Goal: Check status: Check status

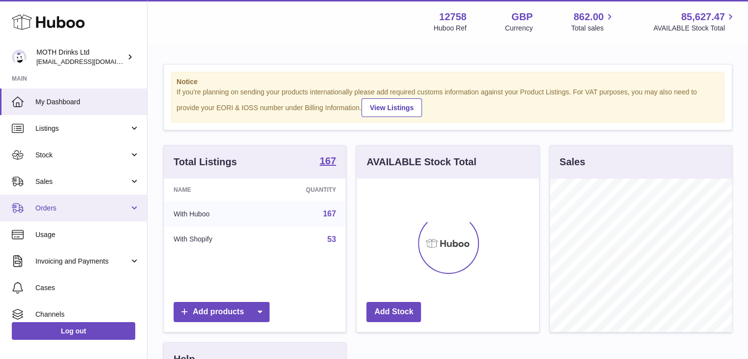
scroll to position [491841, 491812]
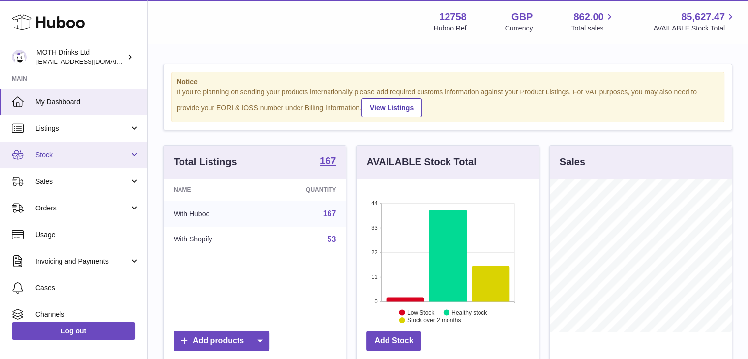
click at [87, 158] on span "Stock" at bounding box center [82, 155] width 94 height 9
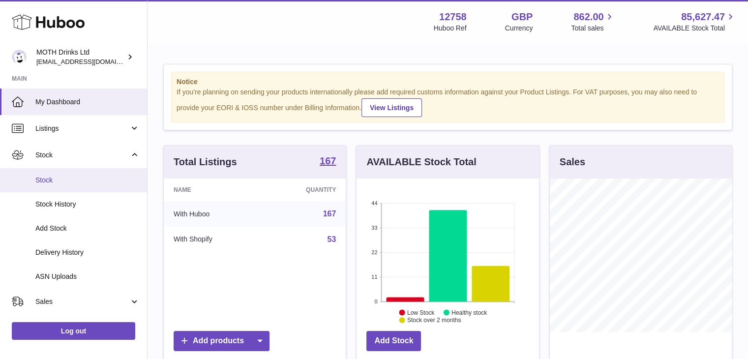
click at [69, 184] on link "Stock" at bounding box center [73, 180] width 147 height 24
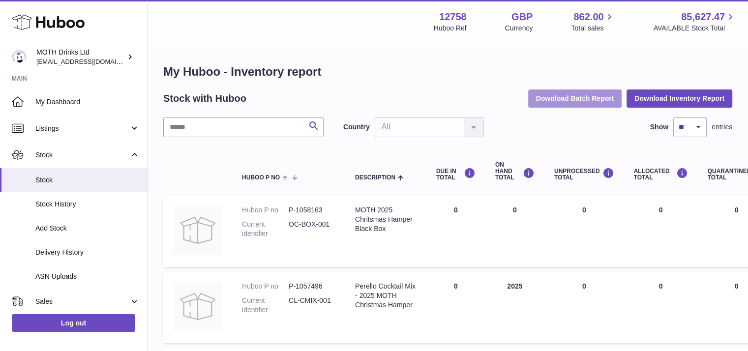
click at [554, 102] on button "Download Batch Report" at bounding box center [575, 99] width 94 height 18
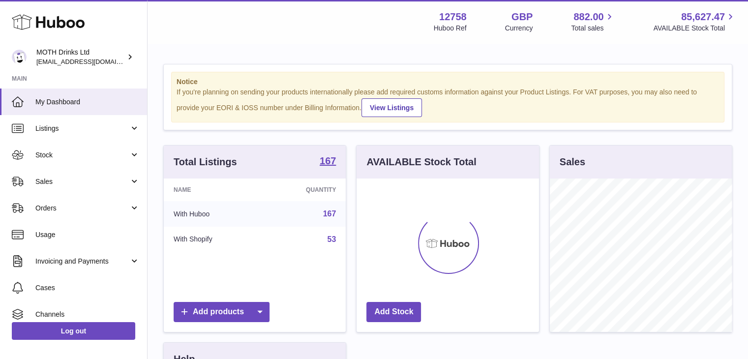
scroll to position [154, 183]
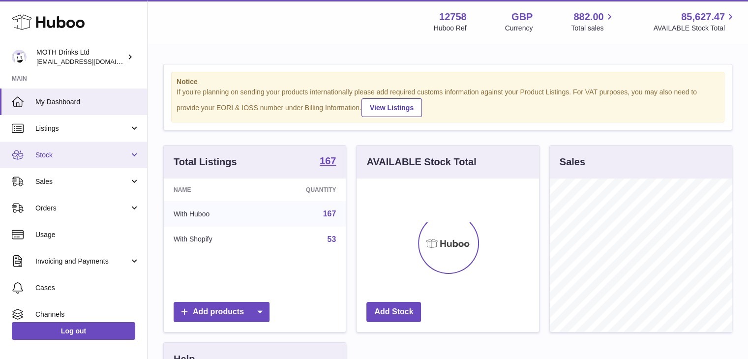
click at [88, 158] on span "Stock" at bounding box center [82, 155] width 94 height 9
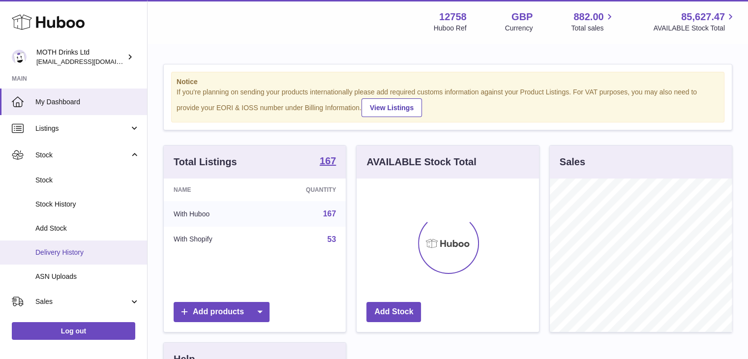
click at [99, 241] on link "Delivery History" at bounding box center [73, 253] width 147 height 24
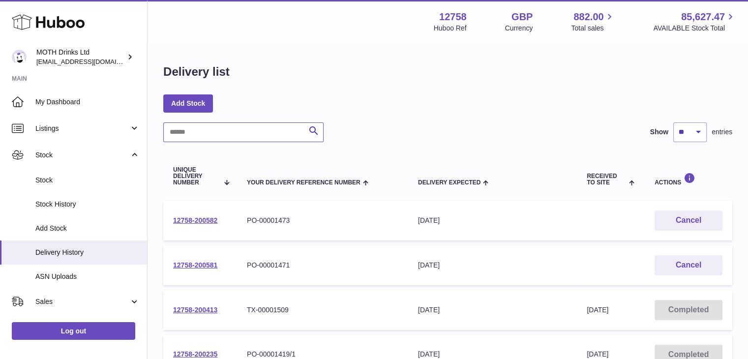
click at [205, 129] on input "text" at bounding box center [243, 133] width 160 height 20
paste input "*******"
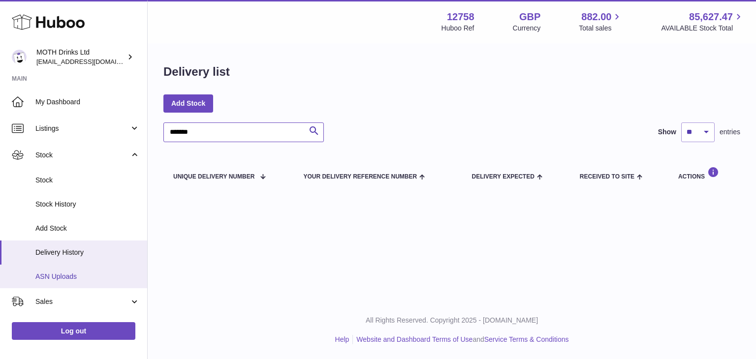
scroll to position [47, 0]
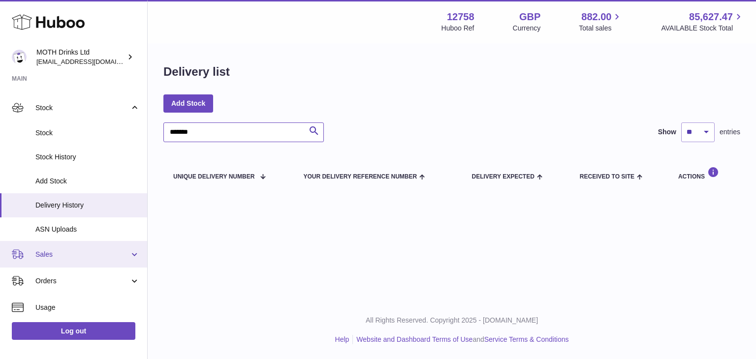
type input "*******"
click at [54, 255] on span "Sales" at bounding box center [82, 254] width 94 height 9
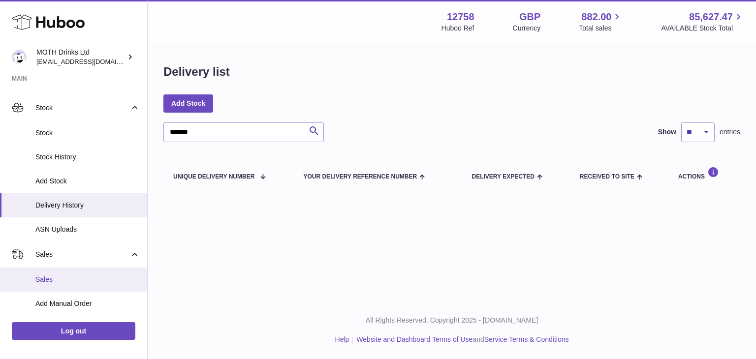
click at [54, 279] on span "Sales" at bounding box center [87, 279] width 104 height 9
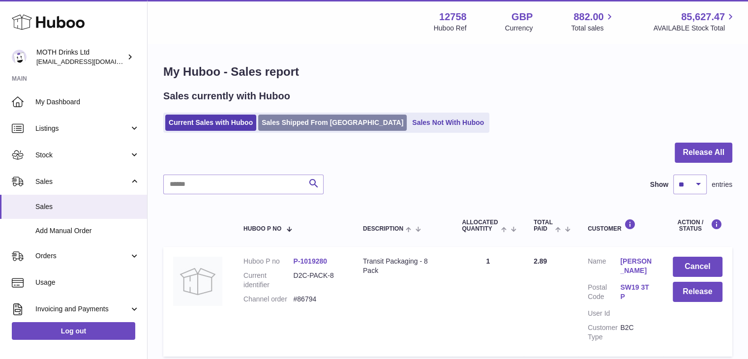
click at [296, 130] on link "Sales Shipped From [GEOGRAPHIC_DATA]" at bounding box center [332, 123] width 149 height 16
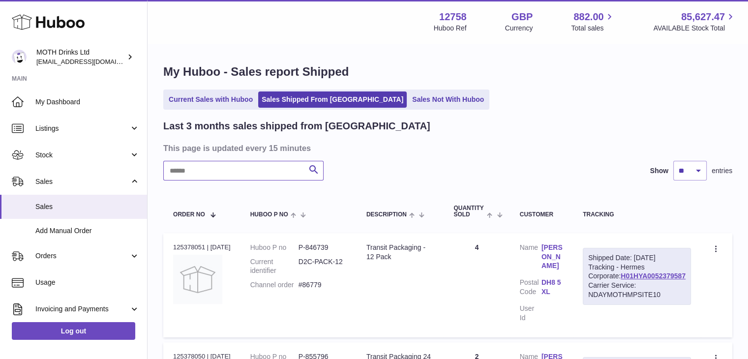
click at [254, 175] on input "text" at bounding box center [243, 171] width 160 height 20
paste input "*******"
type input "*******"
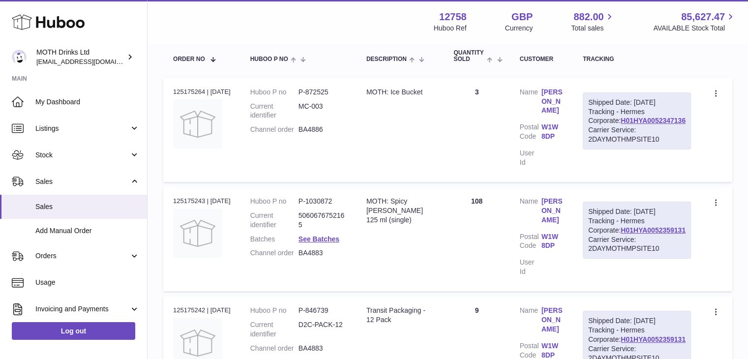
scroll to position [169, 0]
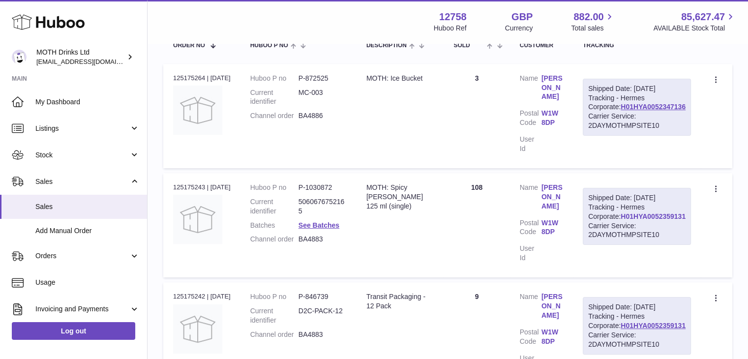
click at [645, 220] on link "H01HYA0052359131" at bounding box center [653, 217] width 65 height 8
drag, startPoint x: 427, startPoint y: 188, endPoint x: 651, endPoint y: 196, distance: 224.5
click at [651, 196] on tr "Order no 125175243 | 22nd Sep Huboo P no P-1030872 Current identifier 506067675…" at bounding box center [447, 225] width 569 height 104
click at [563, 229] on dd "W1W 8DP" at bounding box center [553, 228] width 22 height 21
click at [631, 220] on link "H01HYA0052359131" at bounding box center [653, 217] width 65 height 8
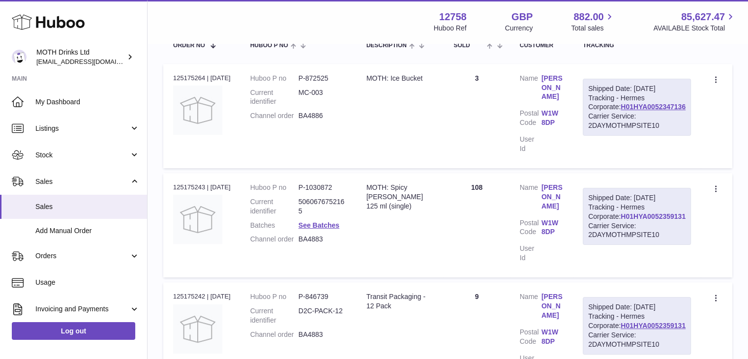
click at [651, 220] on link "H01HYA0052359131" at bounding box center [653, 217] width 65 height 8
drag, startPoint x: 560, startPoint y: 211, endPoint x: 580, endPoint y: 225, distance: 24.0
click at [563, 225] on dl "Customer Name Charles Pannell Postal Code W1W 8DP User Id" at bounding box center [541, 225] width 43 height 85
copy dl "Code W1W 8DP"
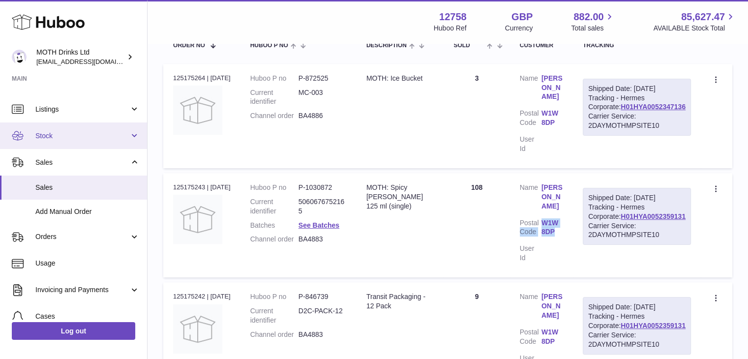
scroll to position [20, 0]
click at [68, 137] on span "Stock" at bounding box center [82, 135] width 94 height 9
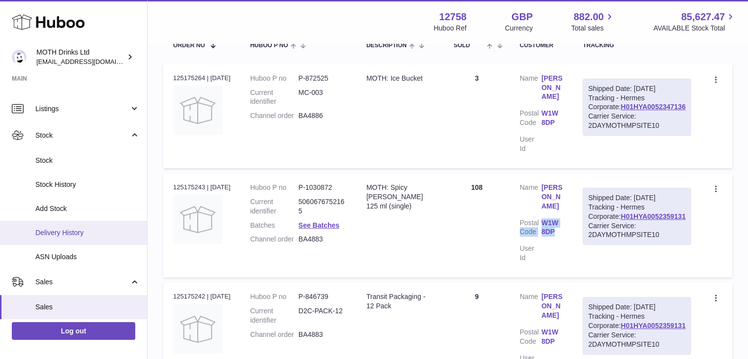
click at [67, 235] on span "Delivery History" at bounding box center [87, 232] width 104 height 9
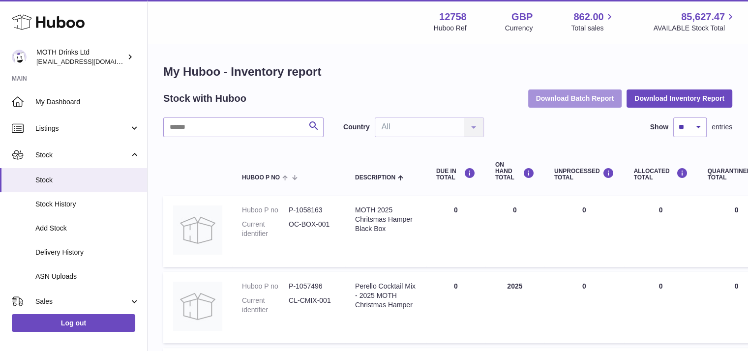
click at [582, 105] on button "Download Batch Report" at bounding box center [575, 99] width 94 height 18
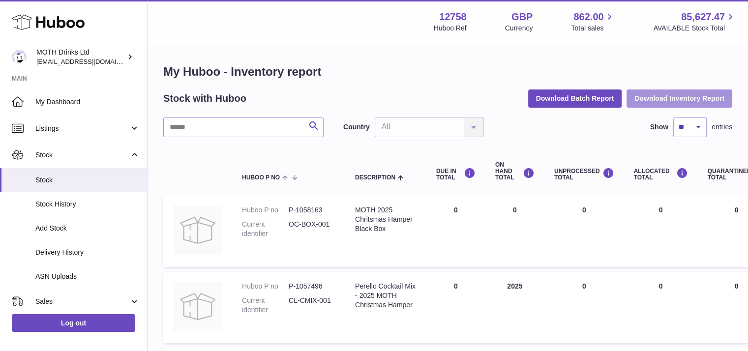
click at [676, 98] on button "Download Inventory Report" at bounding box center [680, 99] width 106 height 18
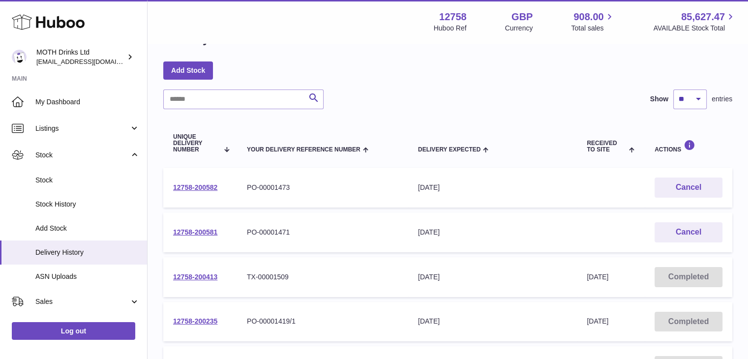
scroll to position [37, 0]
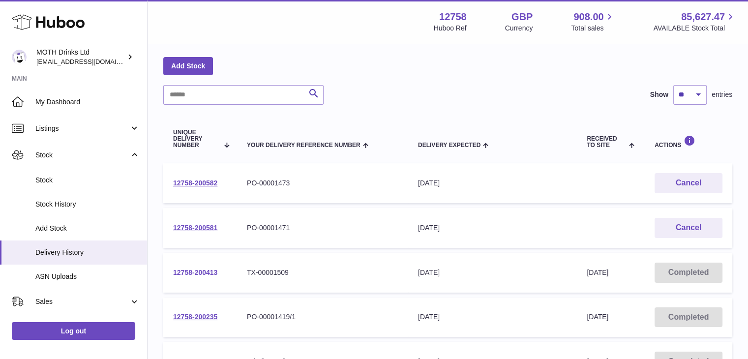
click at [205, 272] on link "12758-200413" at bounding box center [195, 273] width 44 height 8
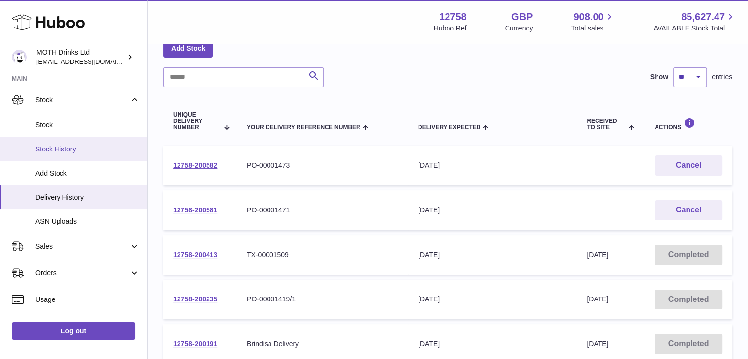
scroll to position [56, 0]
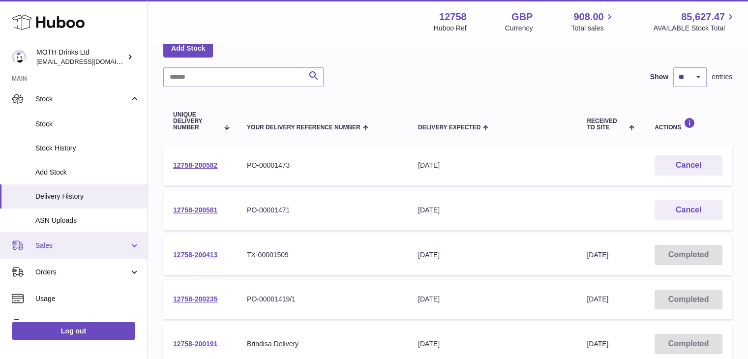
click at [85, 248] on span "Sales" at bounding box center [82, 245] width 94 height 9
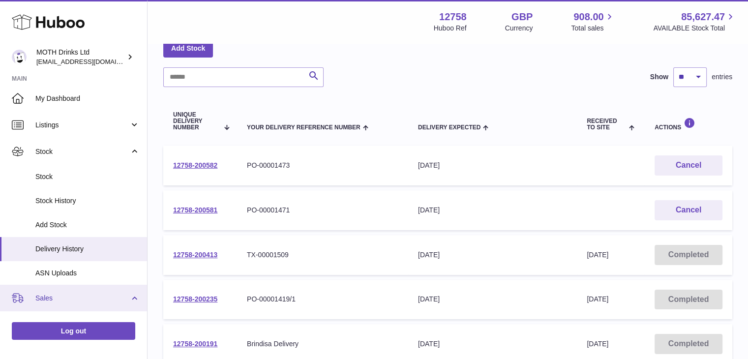
scroll to position [0, 0]
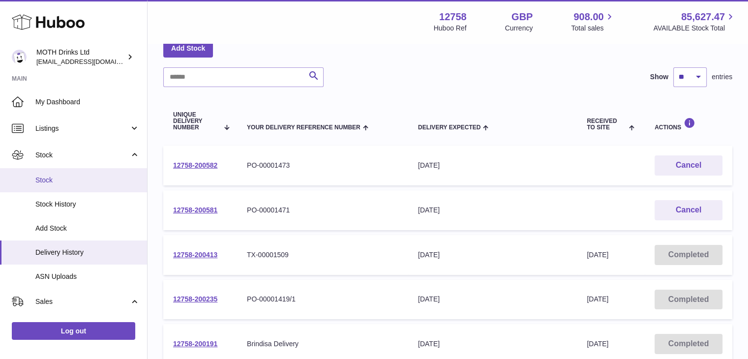
click at [53, 181] on span "Stock" at bounding box center [87, 180] width 104 height 9
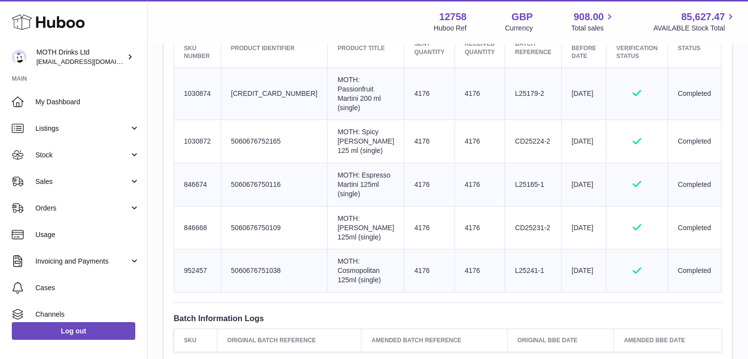
scroll to position [406, 0]
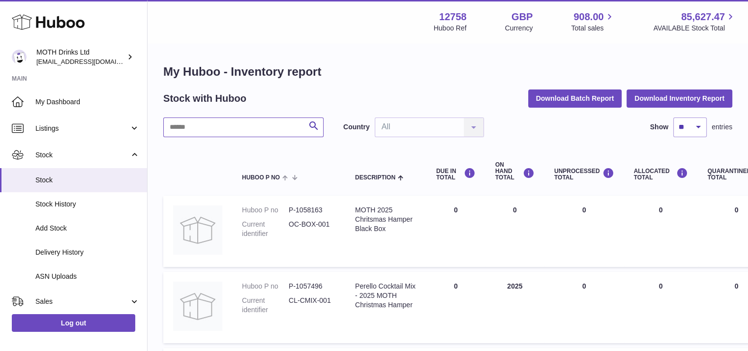
click at [216, 135] on input "text" at bounding box center [243, 128] width 160 height 20
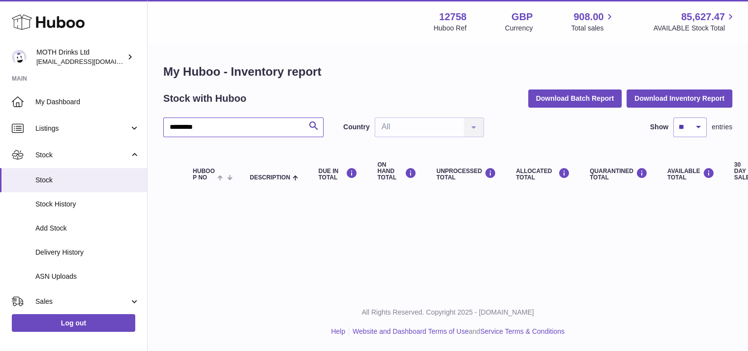
drag, startPoint x: 216, startPoint y: 135, endPoint x: 147, endPoint y: 134, distance: 69.9
click at [147, 134] on div "Huboo MOTH Drinks Ltd orders@mothdrinks.com Main My Dashboard Listings Not with…" at bounding box center [374, 175] width 748 height 351
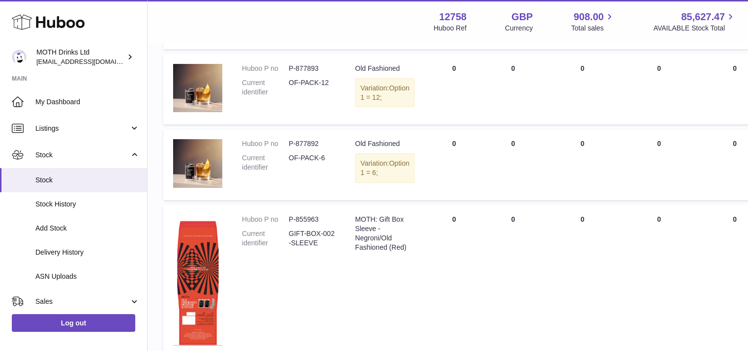
scroll to position [445, 0]
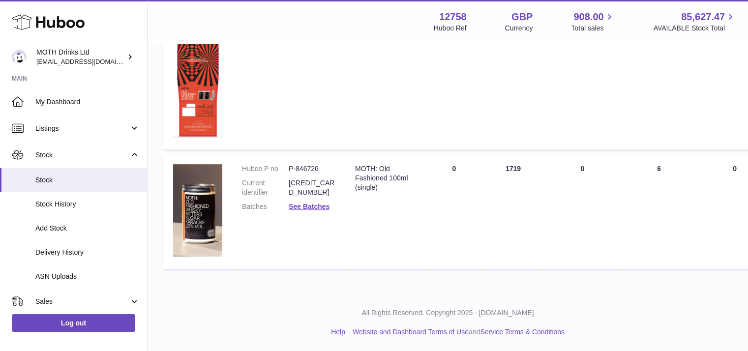
type input "**********"
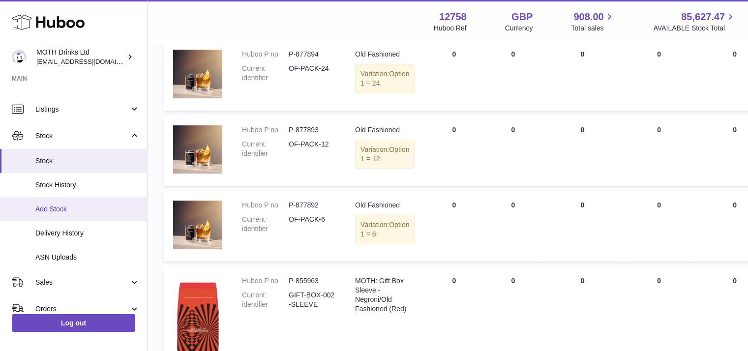
scroll to position [0, 0]
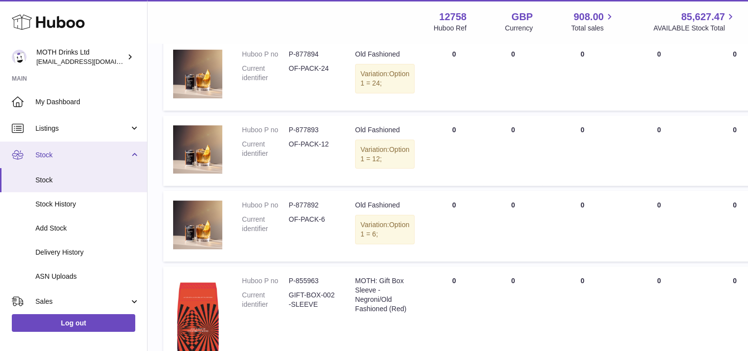
click at [76, 155] on span "Stock" at bounding box center [82, 155] width 94 height 9
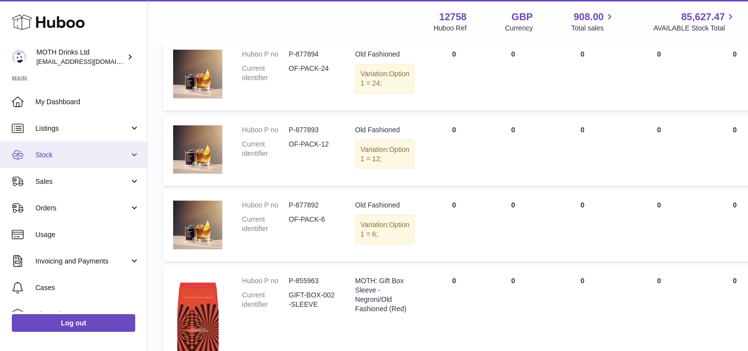
click at [80, 154] on span "Stock" at bounding box center [82, 155] width 94 height 9
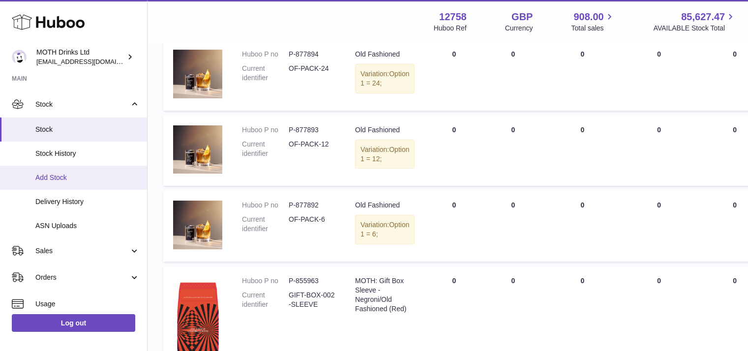
scroll to position [51, 0]
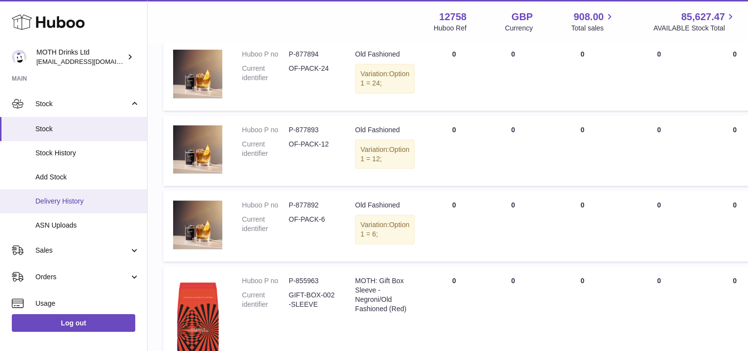
click at [89, 193] on link "Delivery History" at bounding box center [73, 201] width 147 height 24
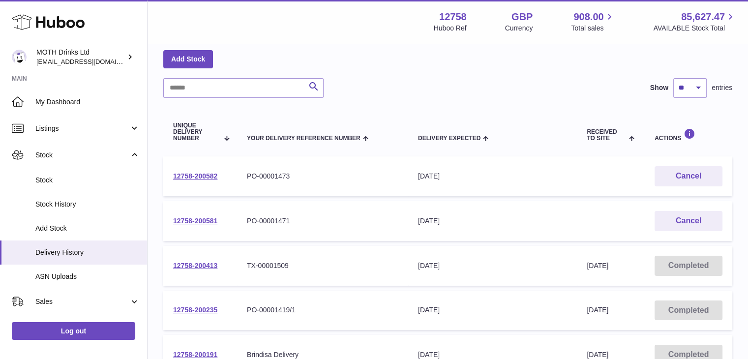
scroll to position [49, 0]
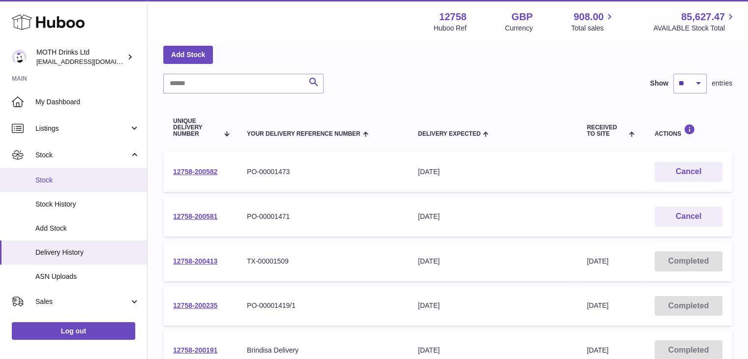
click at [101, 185] on link "Stock" at bounding box center [73, 180] width 147 height 24
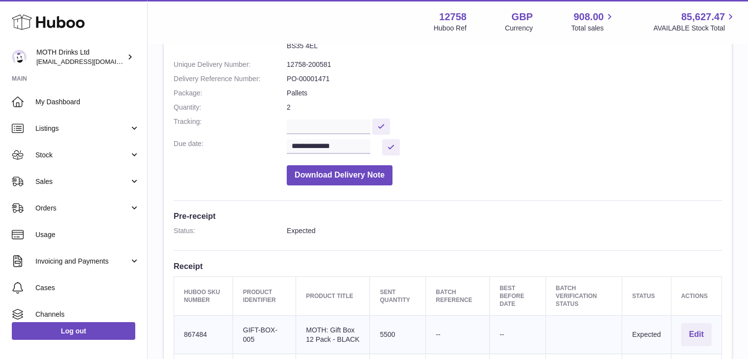
scroll to position [33, 0]
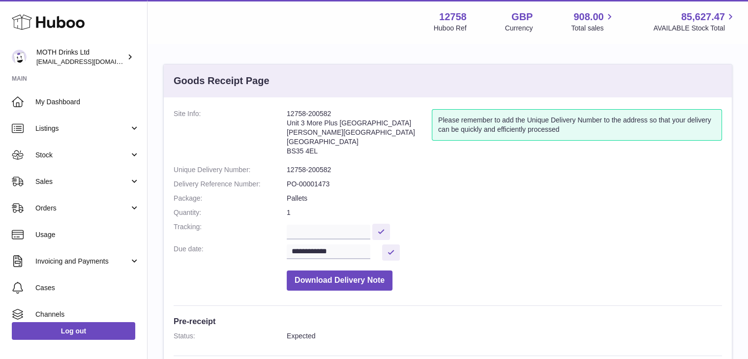
click at [546, 231] on dd at bounding box center [504, 230] width 435 height 17
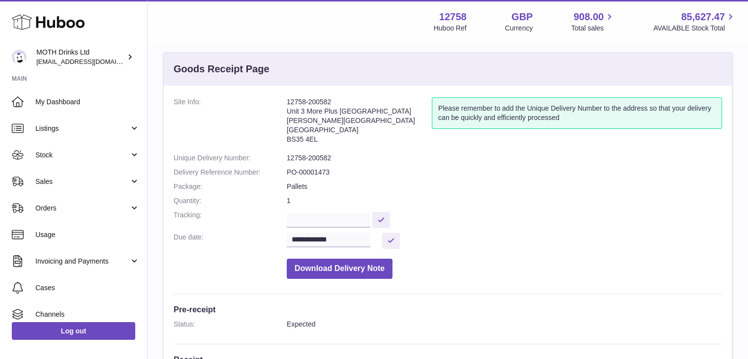
scroll to position [12, 0]
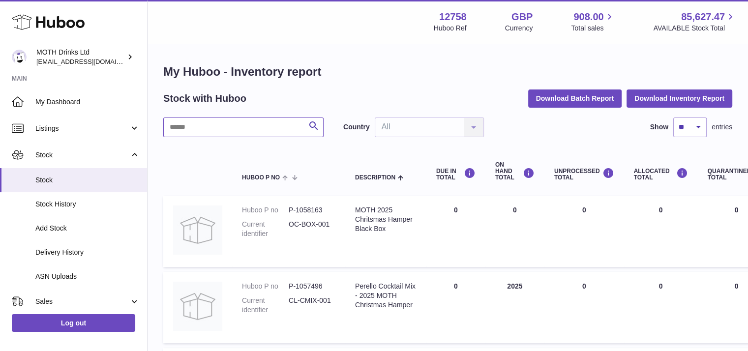
click at [218, 123] on input "text" at bounding box center [243, 128] width 160 height 20
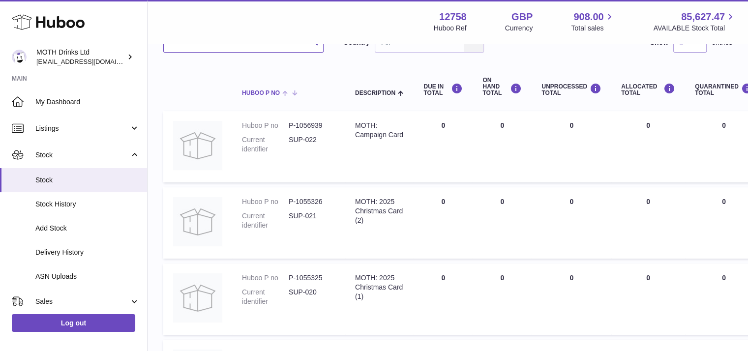
scroll to position [27, 0]
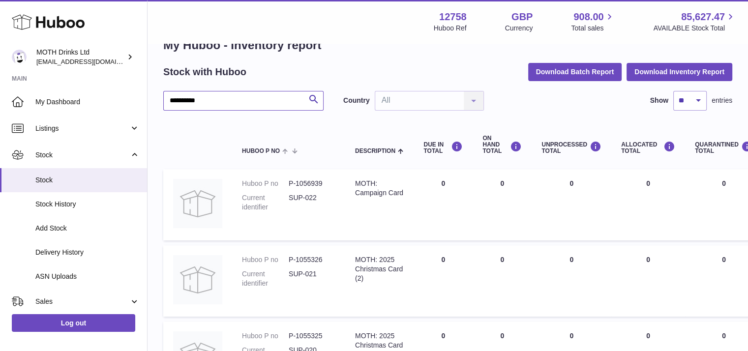
type input "**********"
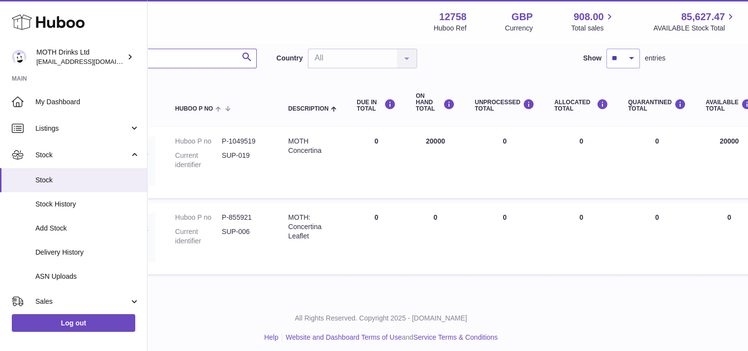
scroll to position [69, 67]
click at [533, 230] on td "UNPROCESSED Total 0" at bounding box center [505, 238] width 80 height 71
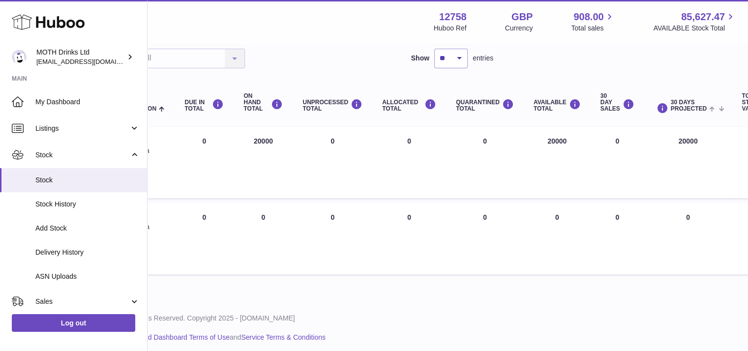
scroll to position [69, 322]
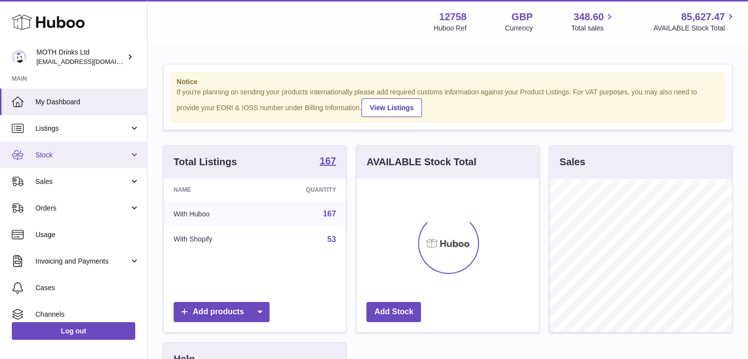
scroll to position [154, 183]
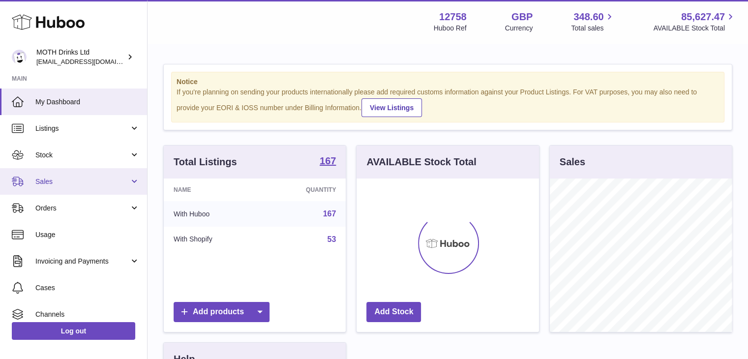
click at [71, 185] on span "Sales" at bounding box center [82, 181] width 94 height 9
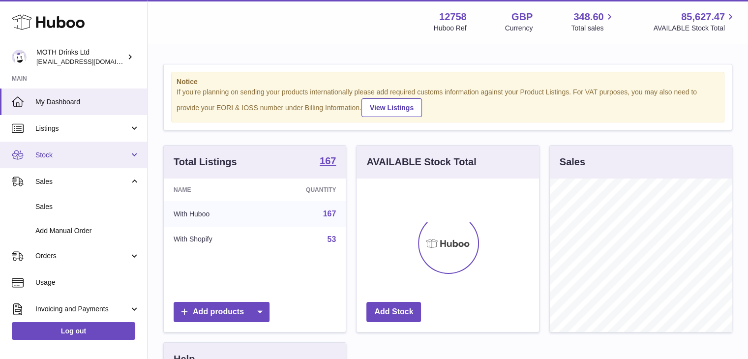
click at [68, 160] on link "Stock" at bounding box center [73, 155] width 147 height 27
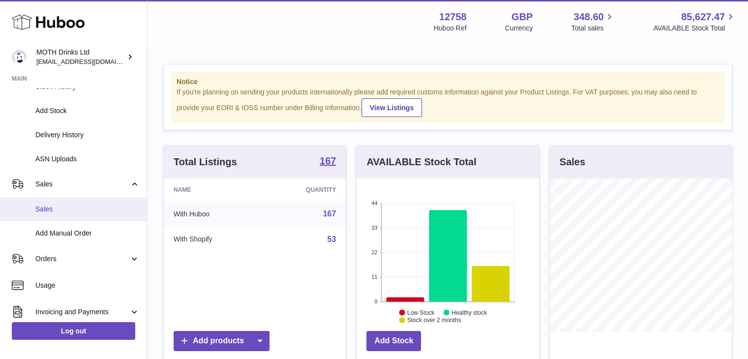
scroll to position [118, 0]
click at [66, 214] on link "Sales" at bounding box center [73, 209] width 147 height 24
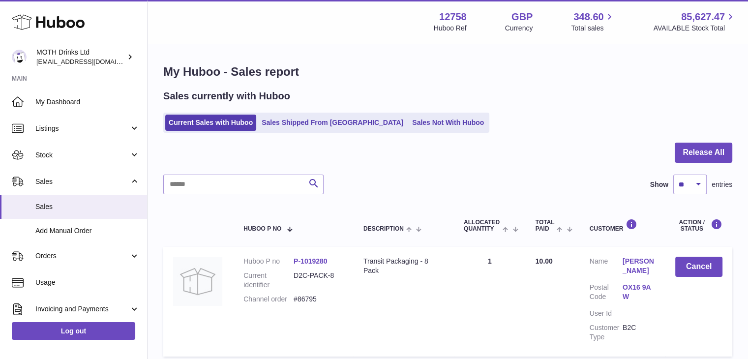
click at [272, 113] on ul "Current Sales with Huboo Sales Shipped From [GEOGRAPHIC_DATA] Sales Not With Hu…" at bounding box center [326, 123] width 326 height 20
click at [270, 122] on link "Sales Shipped From [GEOGRAPHIC_DATA]" at bounding box center [332, 123] width 149 height 16
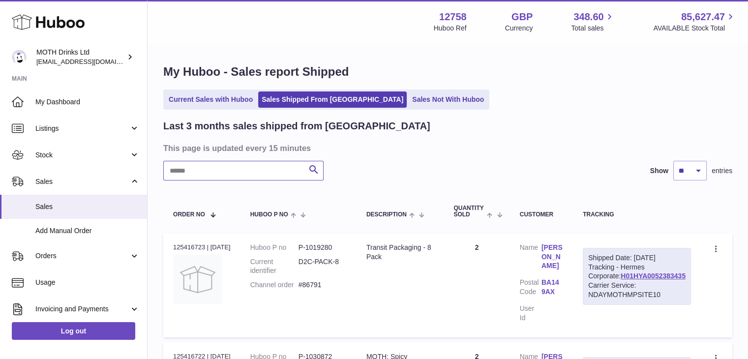
click at [243, 170] on input "text" at bounding box center [243, 171] width 160 height 20
paste input "*******"
type input "*******"
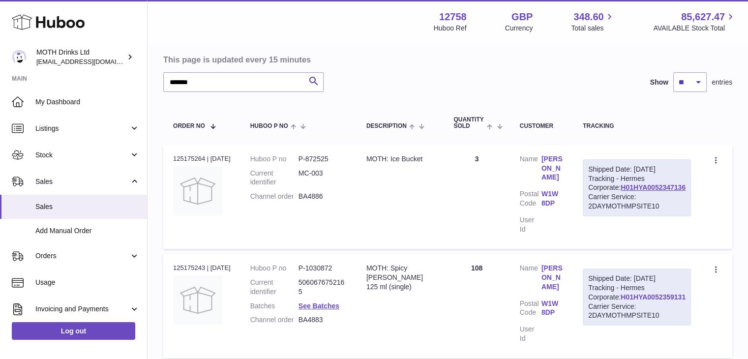
click at [647, 301] on link "H01HYA0052359131" at bounding box center [653, 297] width 65 height 8
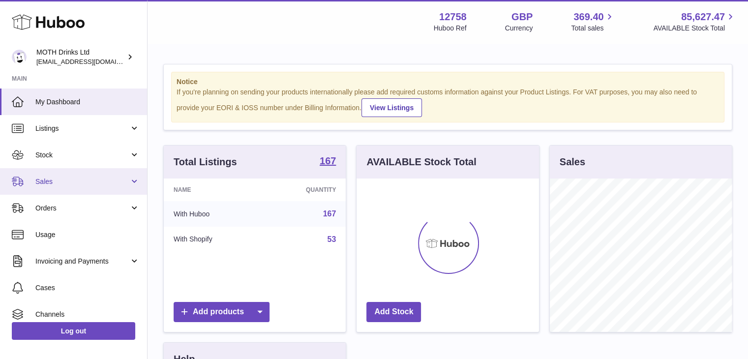
click at [71, 179] on span "Sales" at bounding box center [82, 181] width 94 height 9
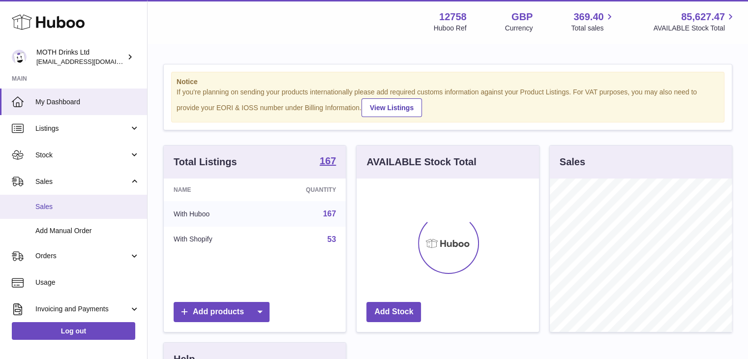
click at [72, 208] on span "Sales" at bounding box center [87, 206] width 104 height 9
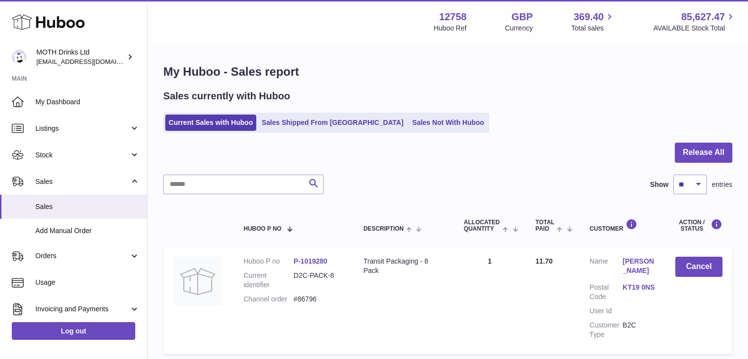
click at [324, 127] on link "Sales Shipped From Huboo" at bounding box center [332, 123] width 149 height 16
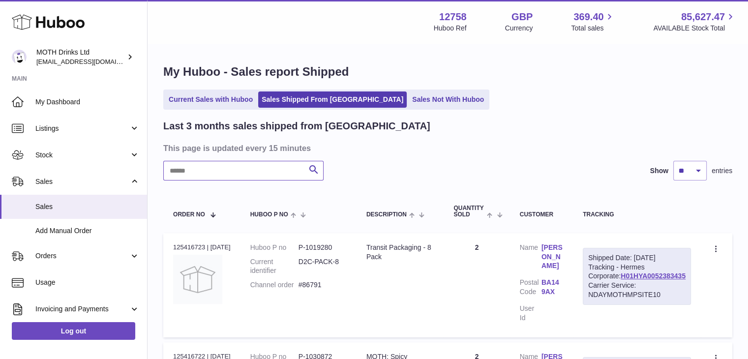
click at [250, 177] on input "text" at bounding box center [243, 171] width 160 height 20
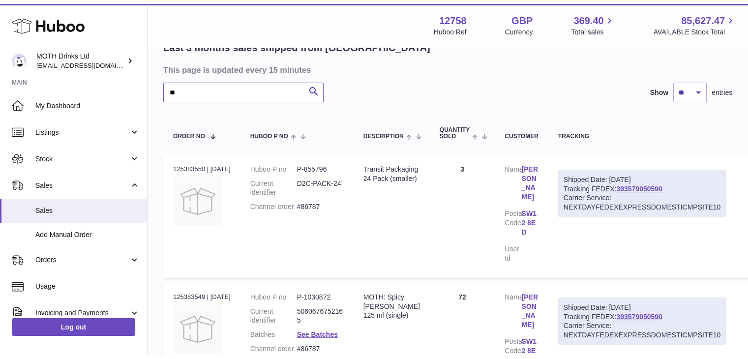
scroll to position [82, 0]
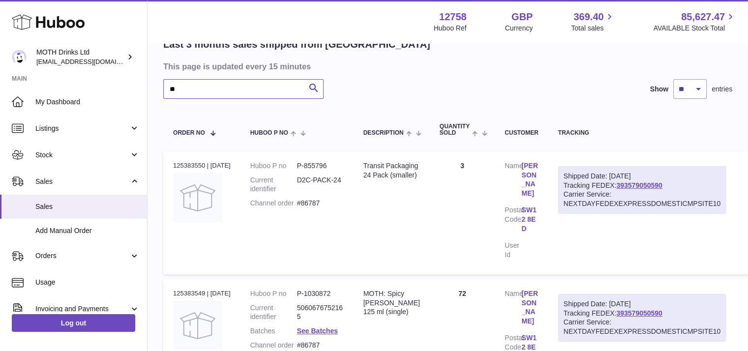
drag, startPoint x: 211, startPoint y: 92, endPoint x: 149, endPoint y: 87, distance: 62.7
paste input "*****"
type input "*******"
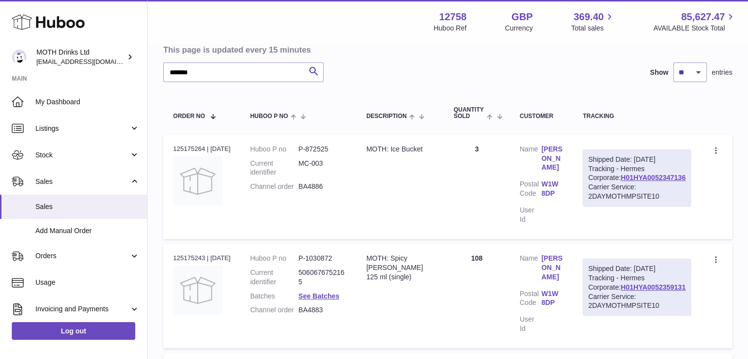
scroll to position [99, 0]
click at [648, 290] on link "H01HYA0052359131" at bounding box center [653, 286] width 65 height 8
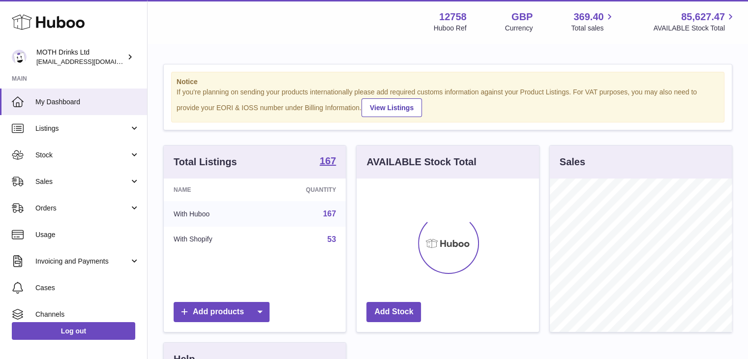
scroll to position [154, 183]
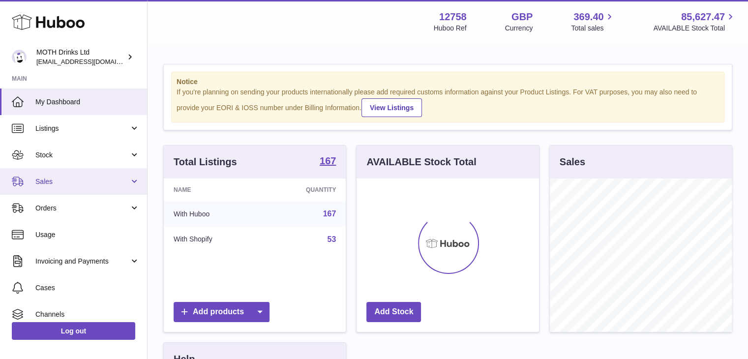
click at [75, 193] on link "Sales" at bounding box center [73, 181] width 147 height 27
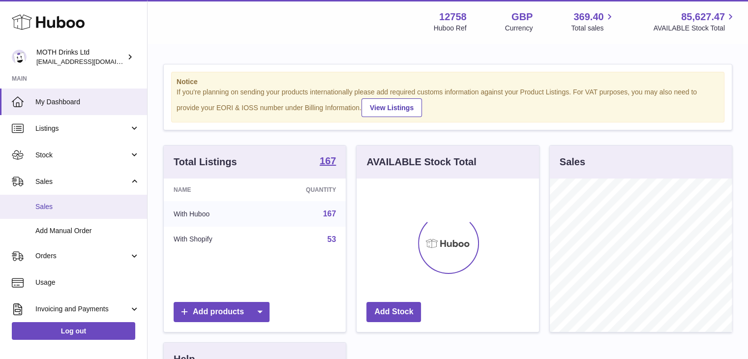
click at [67, 204] on span "Sales" at bounding box center [87, 206] width 104 height 9
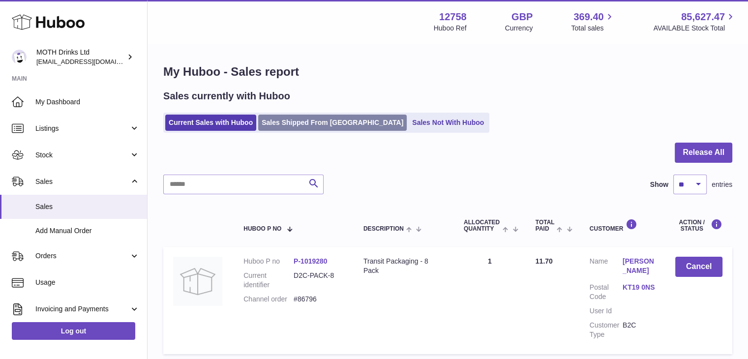
click at [283, 127] on link "Sales Shipped From [GEOGRAPHIC_DATA]" at bounding box center [332, 123] width 149 height 16
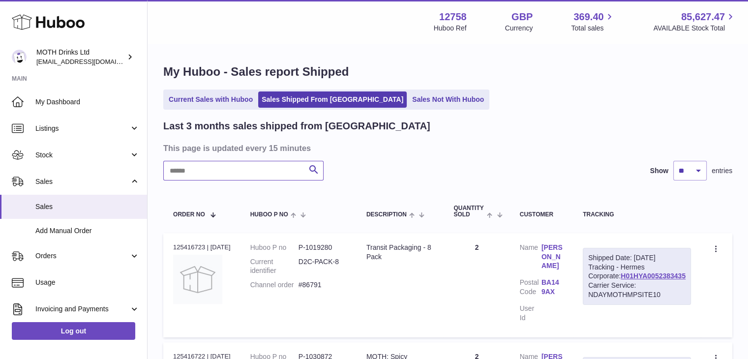
click at [256, 171] on input "text" at bounding box center [243, 171] width 160 height 20
paste input "**********"
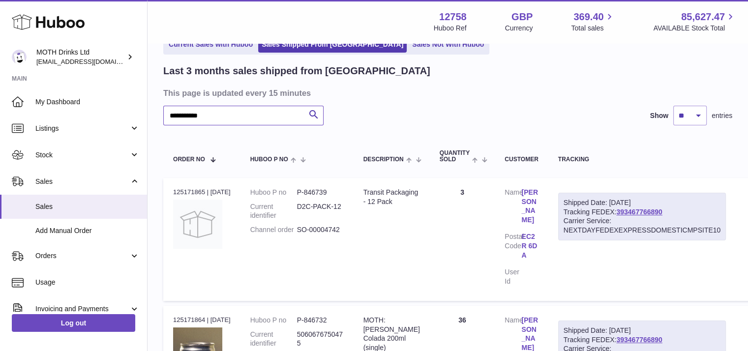
scroll to position [59, 0]
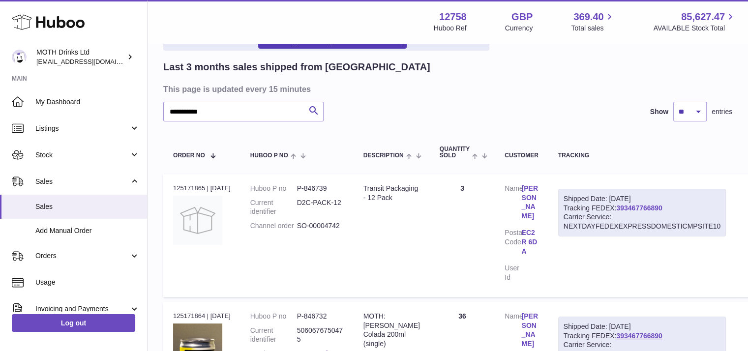
click at [640, 207] on link "393467766890" at bounding box center [639, 208] width 46 height 8
drag, startPoint x: 269, startPoint y: 111, endPoint x: 165, endPoint y: 108, distance: 103.9
click at [165, 108] on input "**********" at bounding box center [243, 112] width 160 height 20
paste input "text"
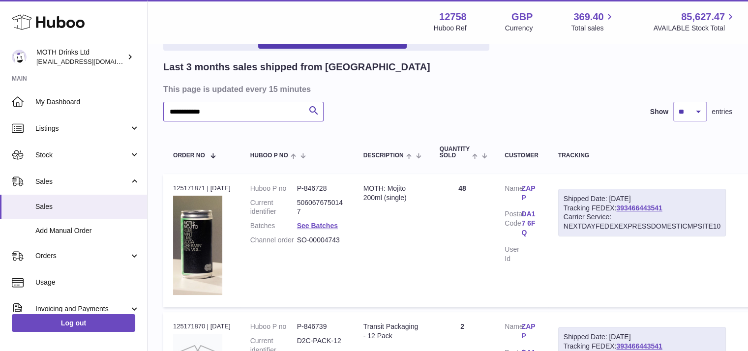
click at [181, 115] on input "**********" at bounding box center [243, 112] width 160 height 20
click at [636, 205] on link "393466443541" at bounding box center [639, 208] width 46 height 8
click at [266, 115] on input "**********" at bounding box center [243, 112] width 160 height 20
paste input "text"
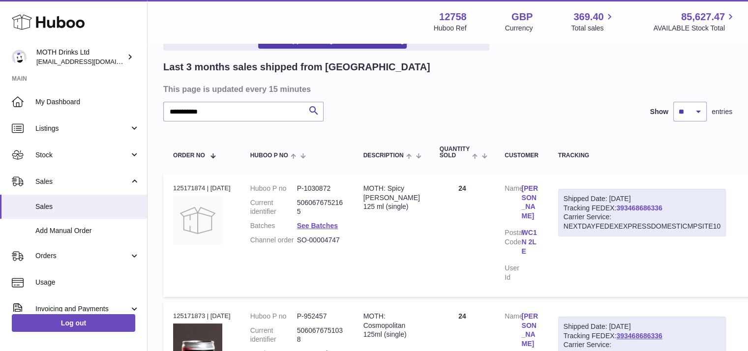
click at [659, 208] on link "393468686336" at bounding box center [639, 208] width 46 height 8
click at [248, 117] on input "**********" at bounding box center [243, 112] width 160 height 20
paste input "text"
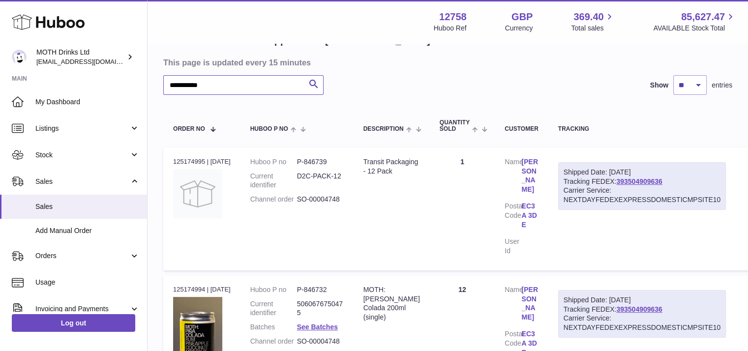
scroll to position [86, 0]
click at [644, 179] on link "393504909636" at bounding box center [639, 181] width 46 height 8
click at [246, 89] on input "**********" at bounding box center [243, 85] width 160 height 20
paste input "text"
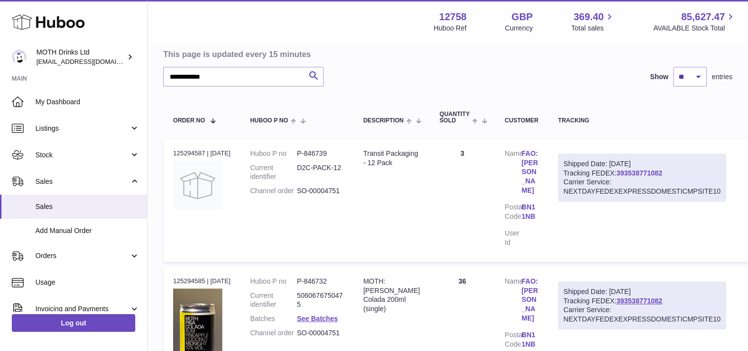
click at [640, 169] on link "393538771082" at bounding box center [639, 173] width 46 height 8
click at [277, 79] on input "**********" at bounding box center [243, 77] width 160 height 20
paste input "text"
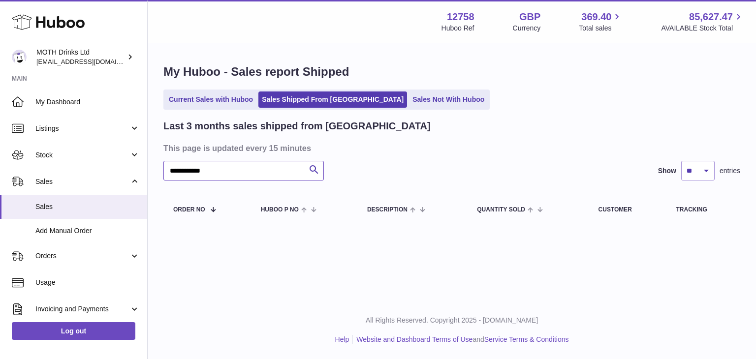
click at [185, 169] on input "**********" at bounding box center [243, 171] width 160 height 20
type input "**********"
